Goal: Information Seeking & Learning: Compare options

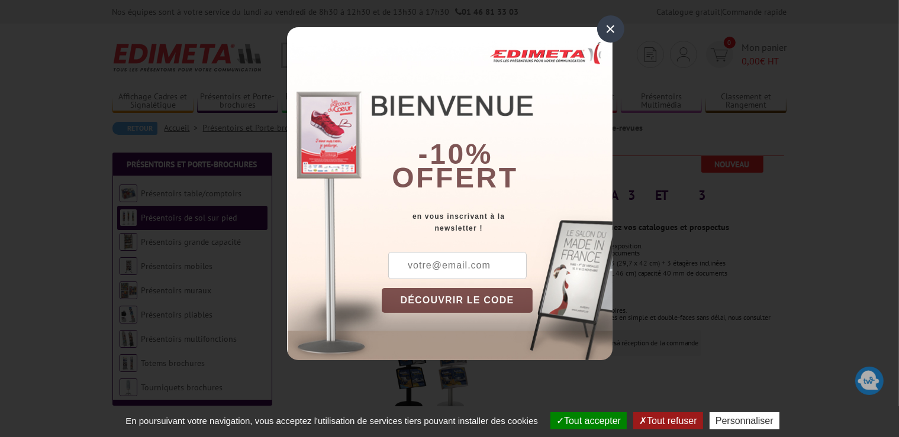
click at [607, 33] on div "×" at bounding box center [610, 28] width 27 height 27
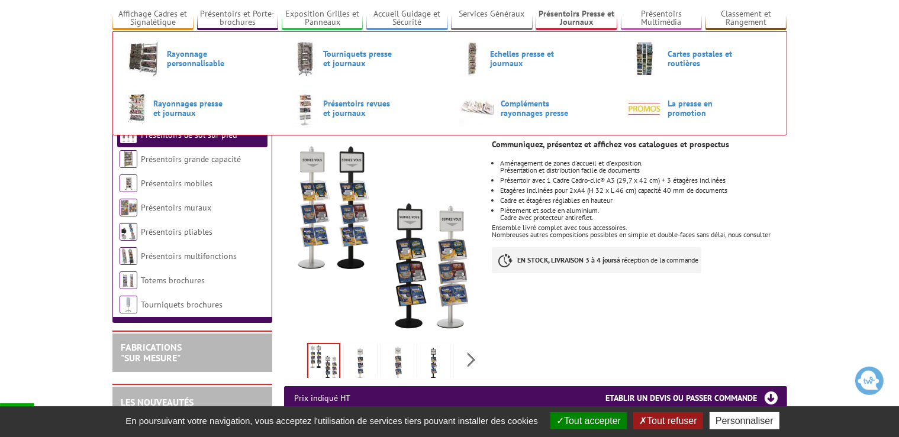
scroll to position [125, 0]
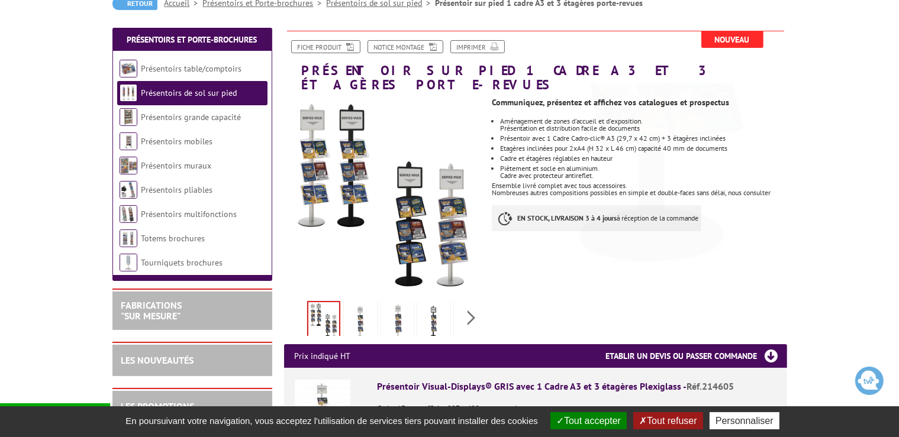
click at [356, 304] on img at bounding box center [360, 322] width 28 height 37
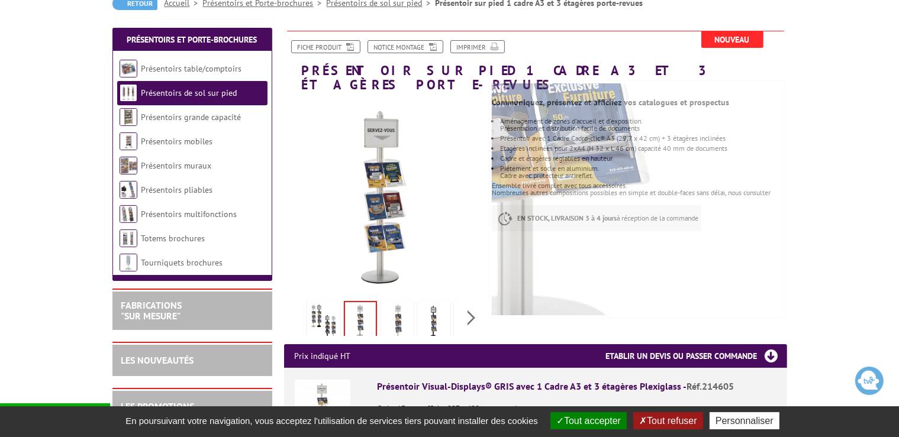
click at [399, 304] on img at bounding box center [397, 322] width 28 height 37
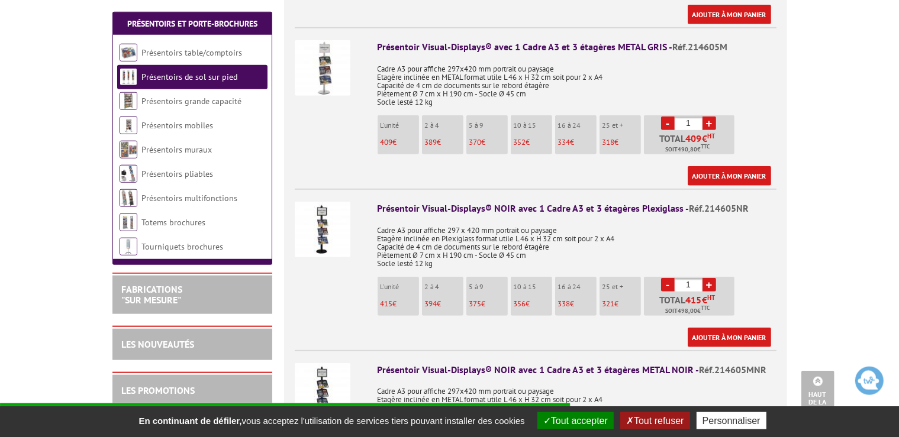
scroll to position [687, 0]
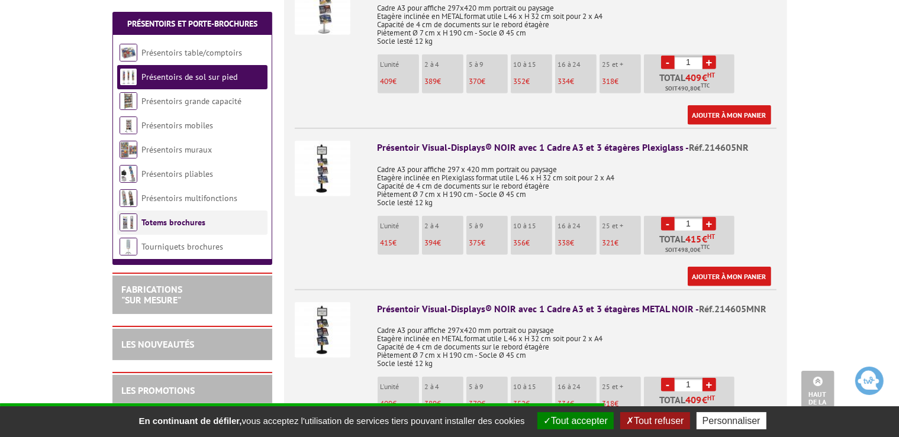
click at [172, 227] on link "Totems brochures" at bounding box center [173, 222] width 64 height 11
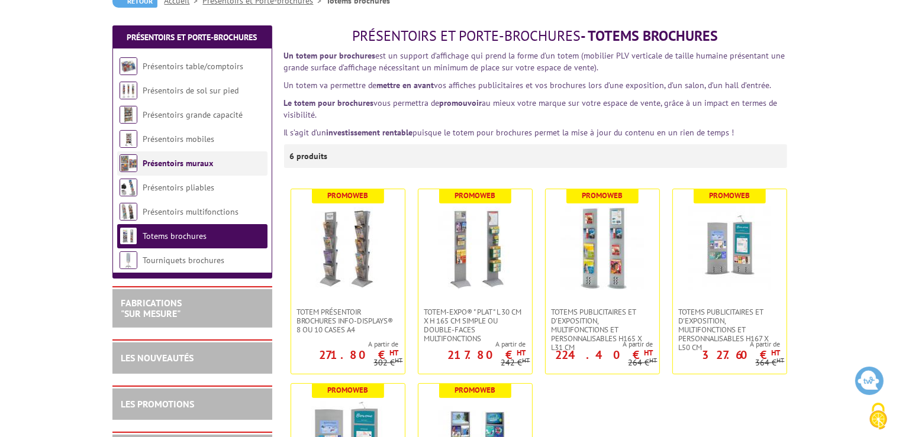
scroll to position [187, 0]
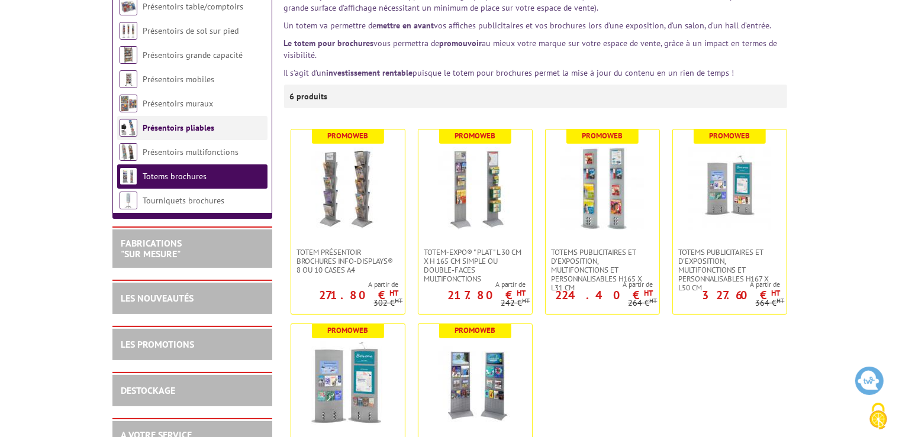
click at [179, 137] on li "Présentoirs pliables" at bounding box center [192, 128] width 150 height 24
click at [172, 131] on link "Présentoirs pliables" at bounding box center [179, 127] width 72 height 11
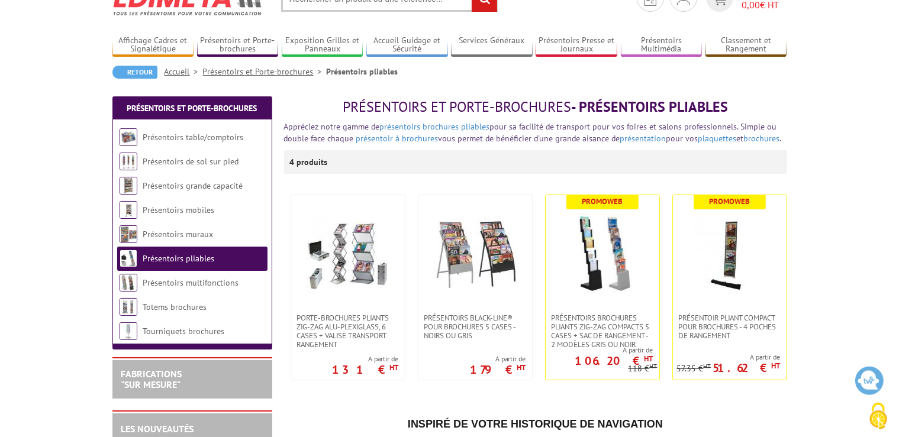
scroll to position [62, 0]
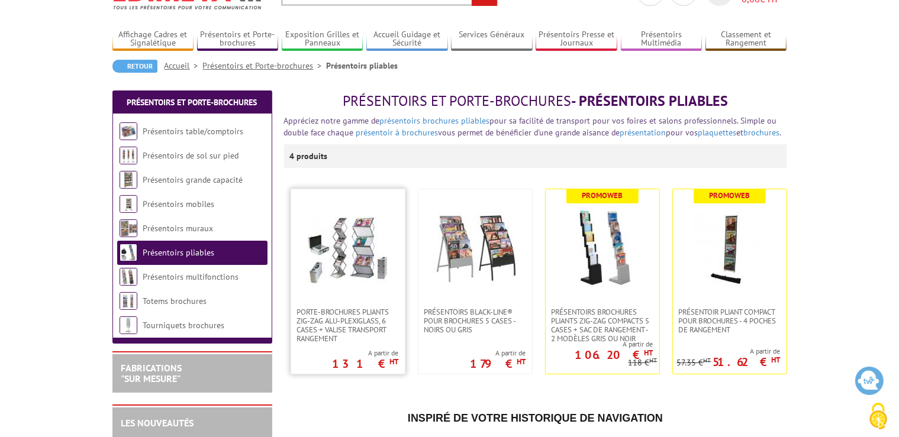
click at [332, 230] on img at bounding box center [347, 248] width 83 height 83
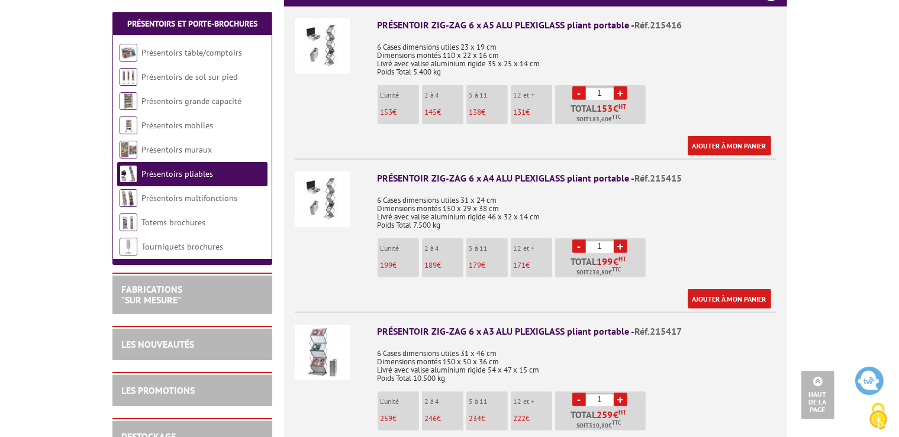
scroll to position [499, 0]
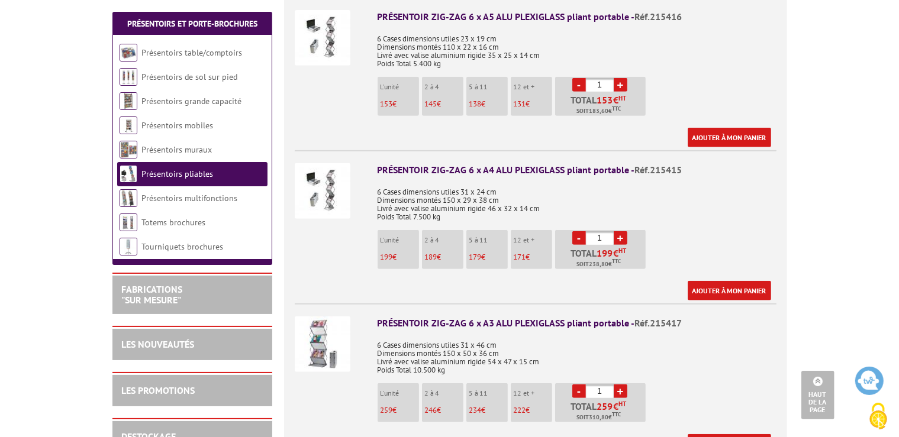
click at [330, 319] on img at bounding box center [323, 345] width 56 height 56
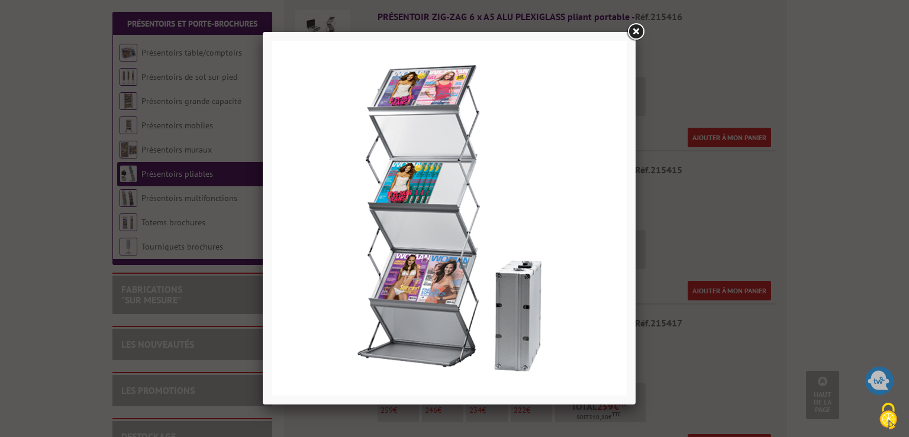
click at [638, 34] on link at bounding box center [635, 31] width 21 height 21
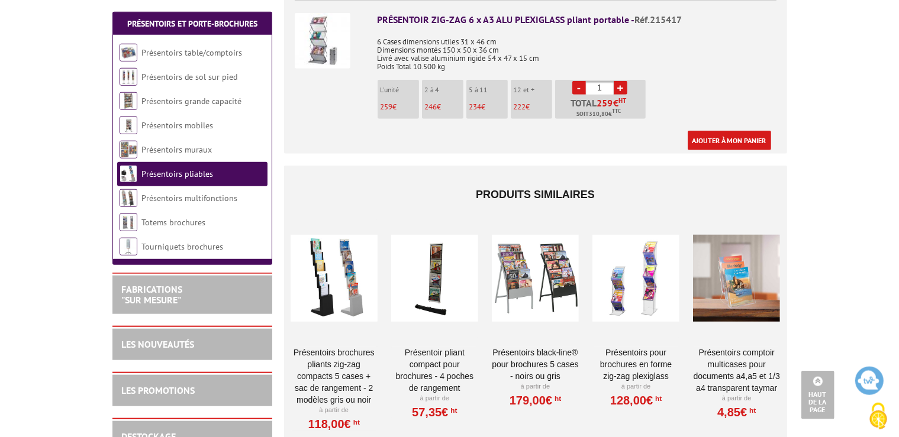
scroll to position [812, 0]
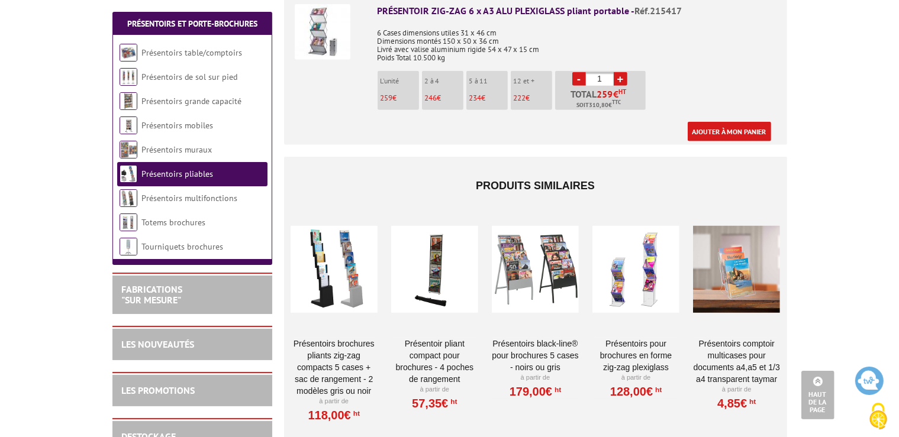
click at [524, 253] on div at bounding box center [535, 270] width 87 height 118
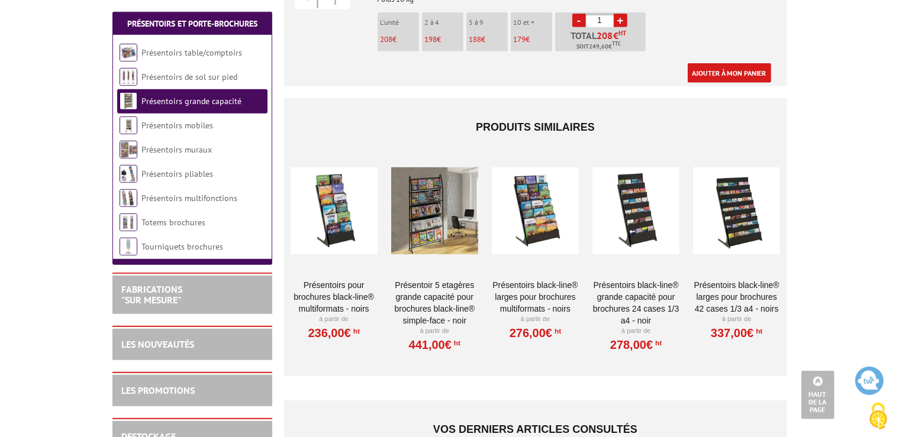
scroll to position [687, 0]
click at [537, 191] on div at bounding box center [535, 210] width 87 height 118
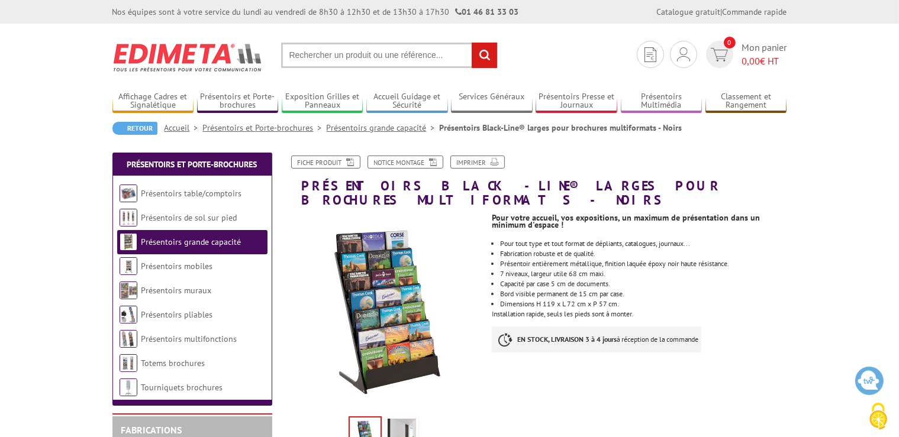
click at [403, 423] on img at bounding box center [402, 437] width 28 height 37
